Goal: Transaction & Acquisition: Obtain resource

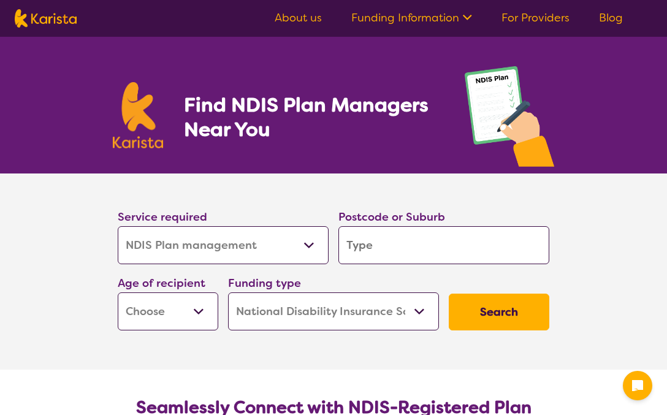
select select "NDIS Plan management"
select select "NDIS"
select select "NDIS Plan management"
select select "NDIS"
click at [399, 246] on input "search" at bounding box center [443, 245] width 211 height 38
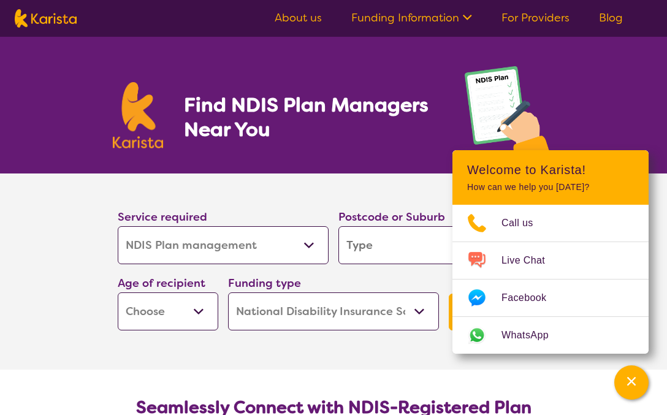
type input "2445"
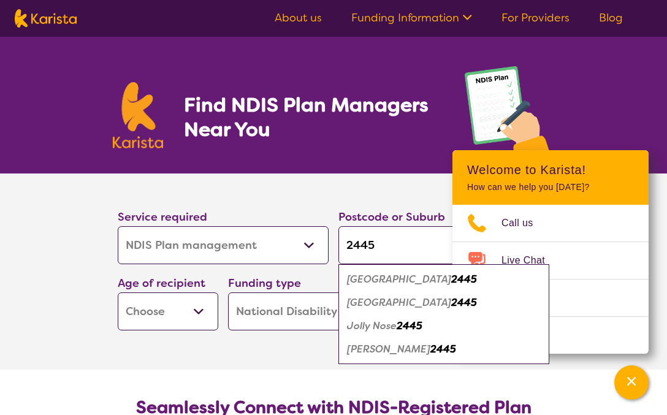
click at [392, 349] on em "[PERSON_NAME]" at bounding box center [388, 349] width 83 height 13
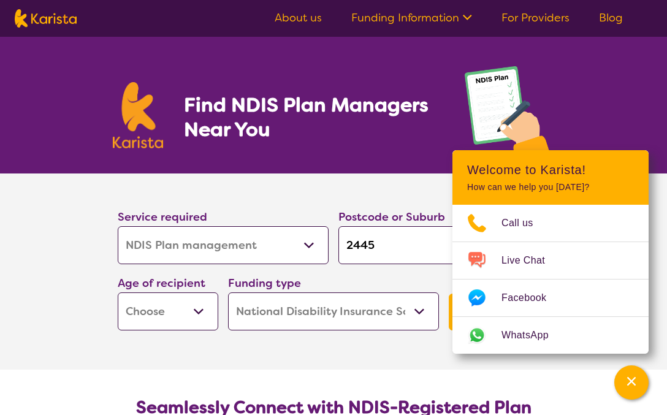
click at [398, 194] on section "Service required Allied Health Assistant Assessment ([MEDICAL_DATA] or [MEDICAL…" at bounding box center [333, 254] width 471 height 162
click at [634, 384] on icon "Channel Menu" at bounding box center [631, 381] width 9 height 9
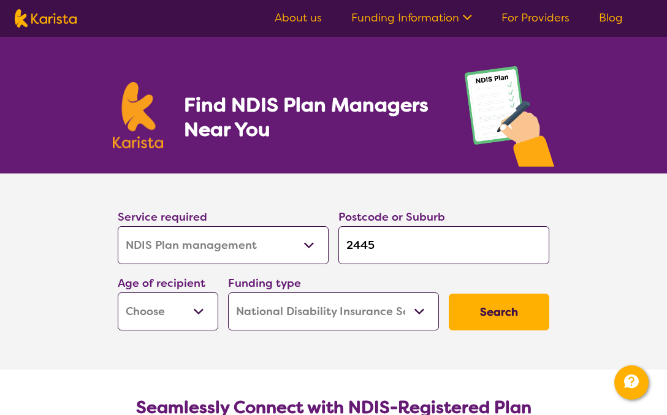
click at [420, 249] on input "2445" at bounding box center [443, 245] width 211 height 38
type input "244"
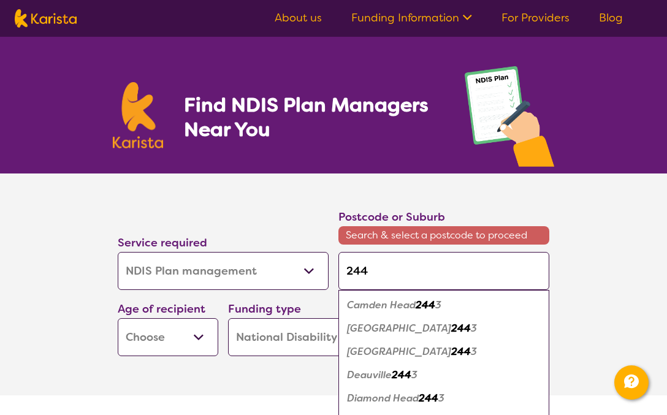
type input "2445"
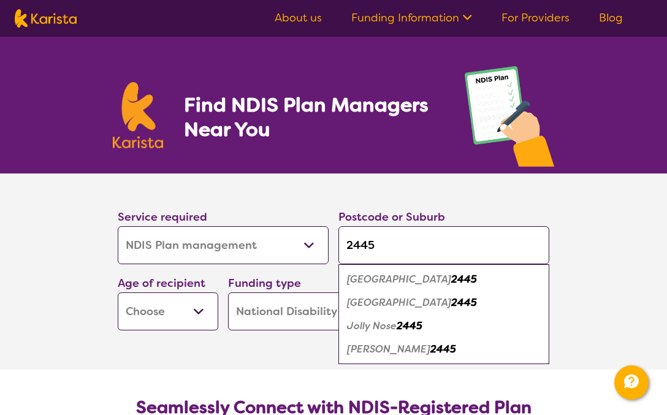
click at [395, 350] on em "[PERSON_NAME]" at bounding box center [388, 349] width 83 height 13
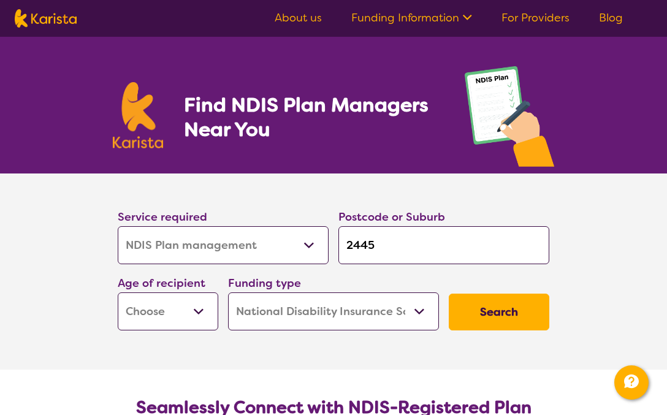
click at [188, 319] on select "Early Childhood - 0 to 9 Child - 10 to 11 Adolescent - 12 to 17 Adult - 18 to 6…" at bounding box center [168, 311] width 100 height 38
select select "AD"
click at [118, 292] on select "Early Childhood - 0 to 9 Child - 10 to 11 Adolescent - 12 to 17 Adult - 18 to 6…" at bounding box center [168, 311] width 100 height 38
select select "AD"
click at [414, 315] on select "Home Care Package (HCP) National Disability Insurance Scheme (NDIS) I don't know" at bounding box center [333, 311] width 211 height 38
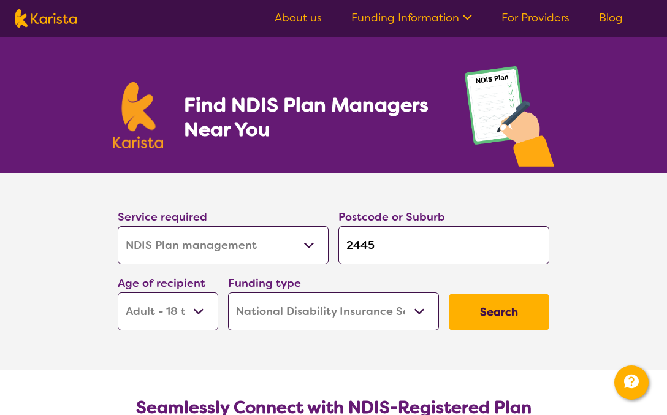
click at [228, 292] on select "Home Care Package (HCP) National Disability Insurance Scheme (NDIS) I don't know" at bounding box center [333, 311] width 211 height 38
click at [487, 309] on button "Search" at bounding box center [499, 311] width 100 height 37
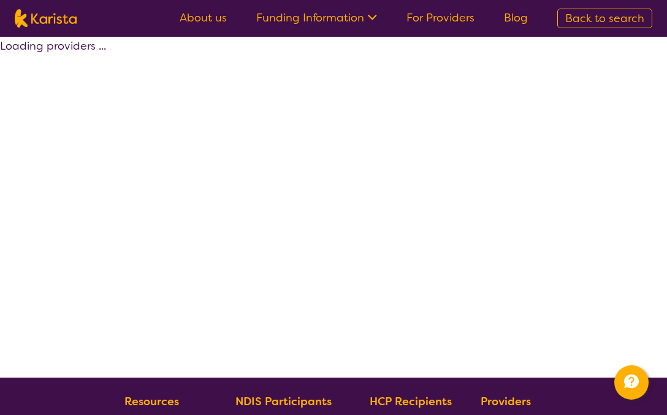
select select "by_score"
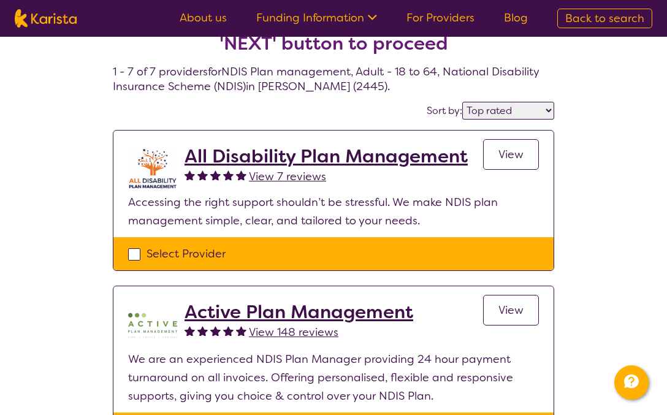
scroll to position [42, 0]
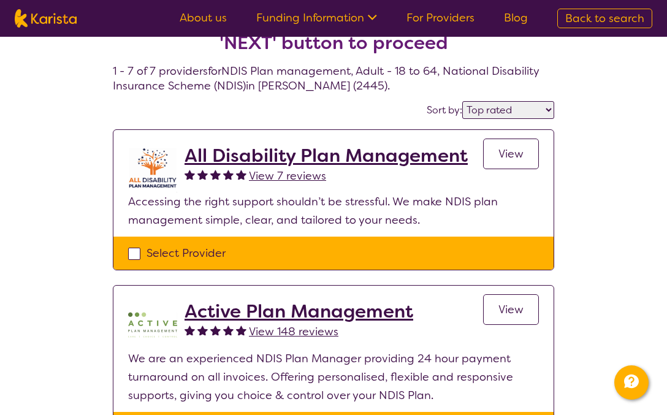
click at [512, 155] on span "View" at bounding box center [510, 153] width 25 height 15
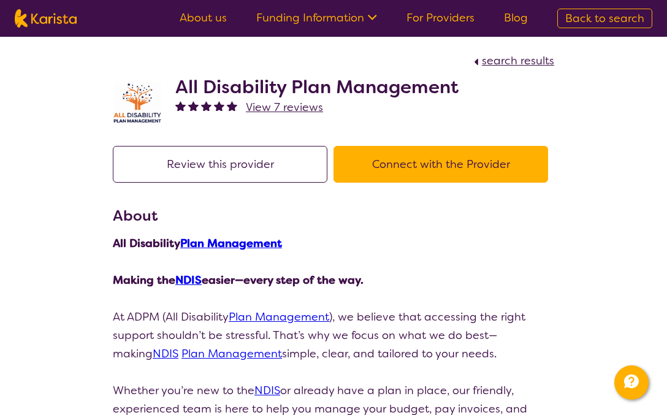
click at [434, 165] on button "Connect with the Provider" at bounding box center [440, 164] width 214 height 37
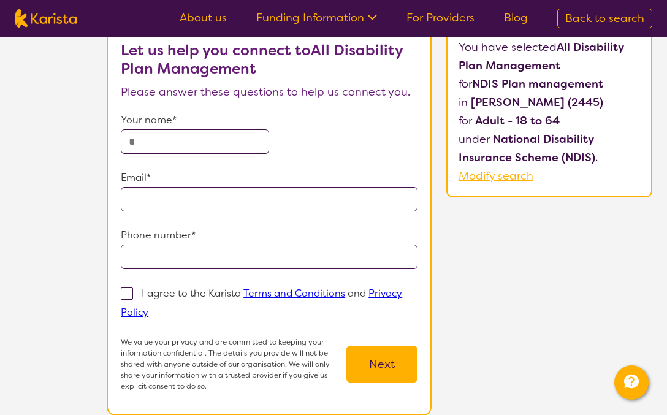
scroll to position [69, 0]
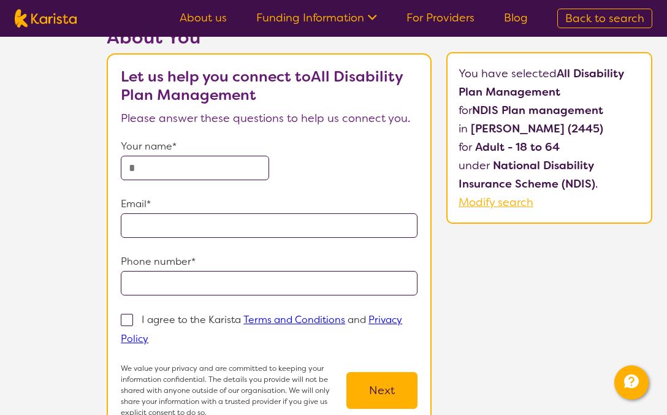
click at [172, 171] on input "text" at bounding box center [195, 168] width 148 height 25
type input "**********"
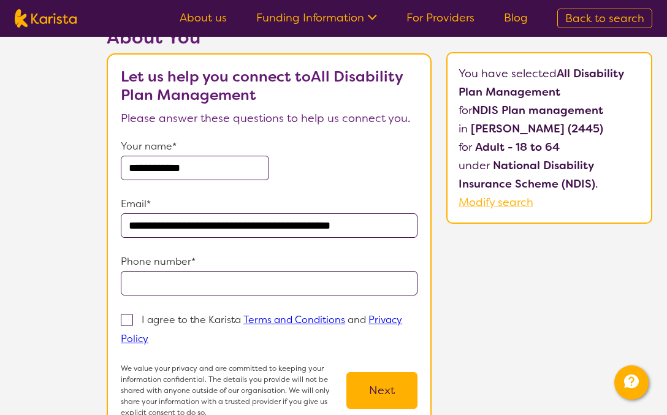
type input "**********"
click at [163, 322] on p "I agree to the Karista Terms and Conditions and Privacy Policy" at bounding box center [261, 329] width 281 height 32
click at [156, 334] on input "I agree to the Karista Terms and Conditions and Privacy Policy" at bounding box center [152, 338] width 8 height 8
checkbox input "true"
click at [400, 403] on button "Next" at bounding box center [381, 390] width 71 height 37
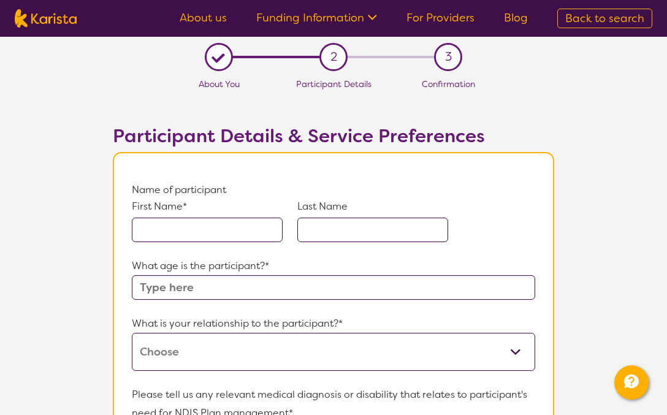
click at [180, 225] on input "text" at bounding box center [207, 230] width 151 height 25
click at [208, 233] on input "text" at bounding box center [207, 230] width 151 height 25
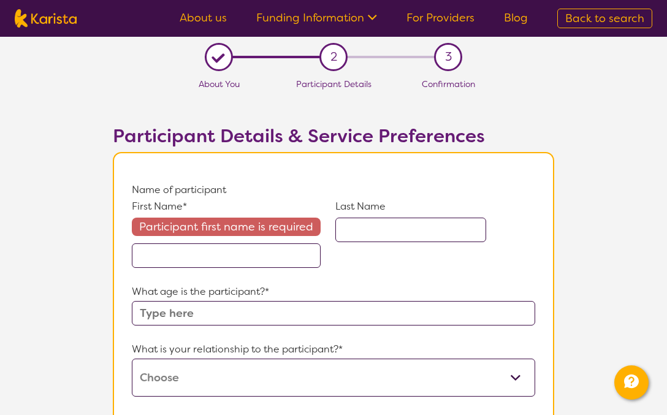
click at [357, 227] on input "text" at bounding box center [410, 230] width 151 height 25
type input "[PERSON_NAME]"
click at [244, 248] on input "text" at bounding box center [226, 255] width 189 height 25
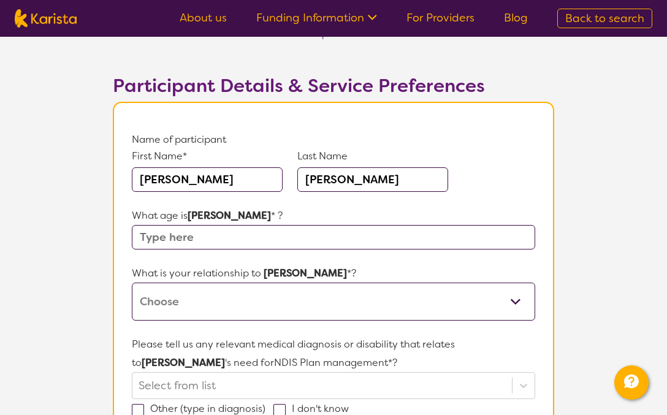
scroll to position [38, 0]
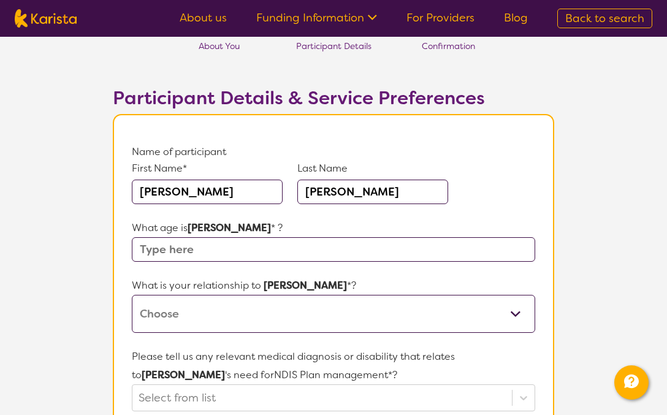
type input "[PERSON_NAME]"
click at [211, 20] on link "About us" at bounding box center [203, 17] width 47 height 15
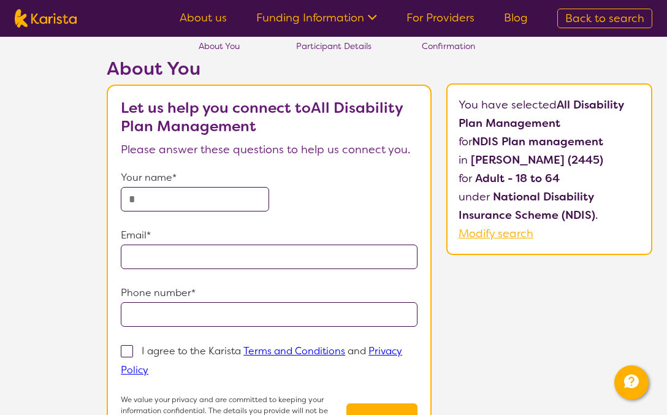
scroll to position [69, 0]
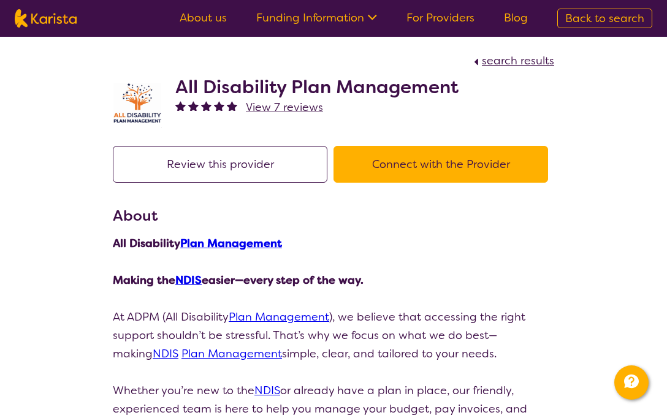
select select "by_score"
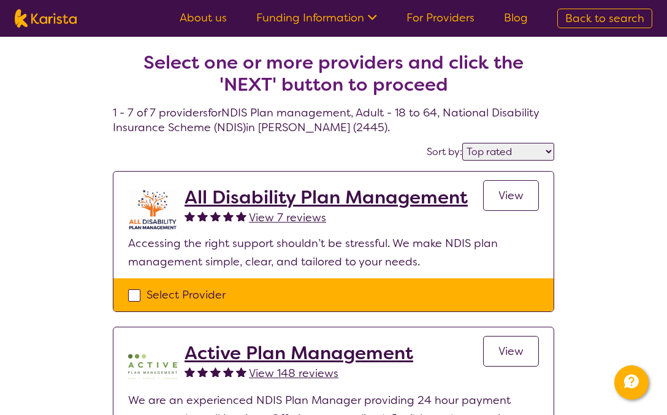
scroll to position [42, 0]
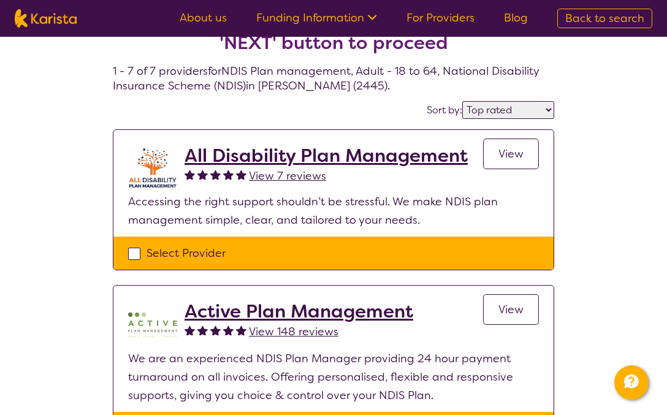
select select "NDIS Plan management"
select select "AD"
select select "NDIS"
select select "NDIS Plan management"
select select "AD"
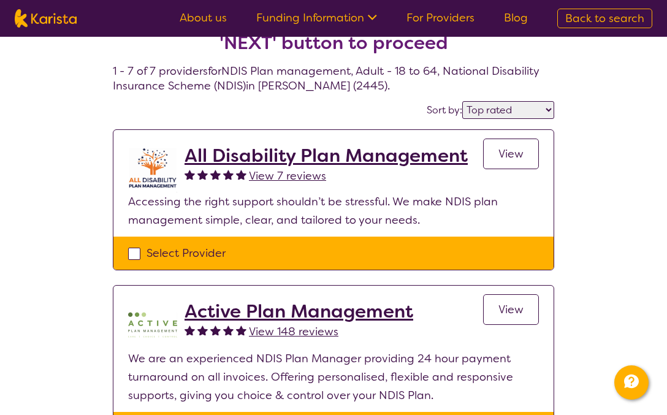
select select "NDIS"
